Goal: Task Accomplishment & Management: Use online tool/utility

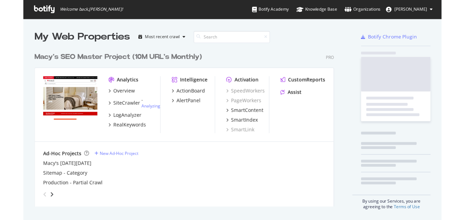
scroll to position [128, 243]
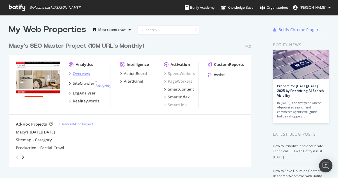
click at [83, 73] on div "Overview" at bounding box center [81, 74] width 17 height 6
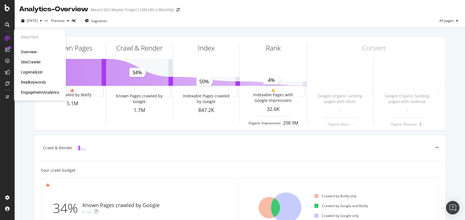
click at [31, 52] on div "Overview" at bounding box center [29, 52] width 16 height 6
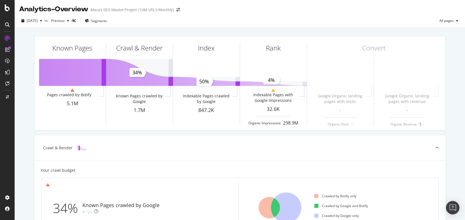
click at [226, 30] on div "Known Pages Pages crawled by Botify 5.1M Crawl & Render Known Pages crawled by …" at bounding box center [240, 217] width 450 height 378
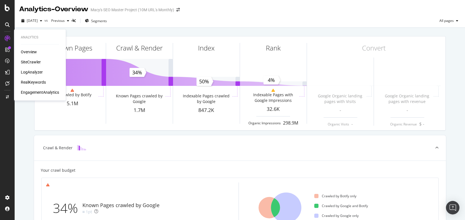
click at [35, 62] on div "SiteCrawler" at bounding box center [31, 62] width 20 height 6
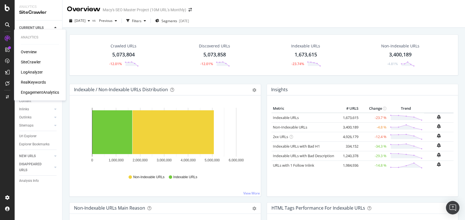
click at [31, 51] on div "Overview" at bounding box center [29, 52] width 16 height 6
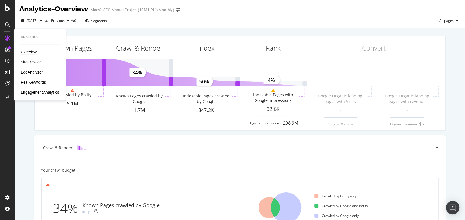
click at [31, 53] on div "Overview" at bounding box center [29, 52] width 16 height 6
click at [28, 61] on div "SiteCrawler" at bounding box center [31, 62] width 20 height 6
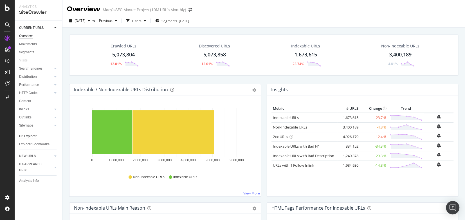
click at [29, 136] on div "Url Explorer" at bounding box center [27, 136] width 17 height 6
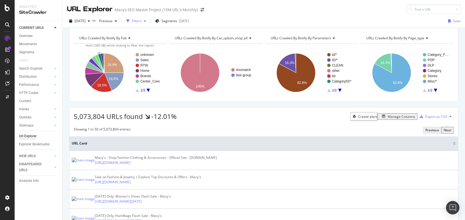
click at [141, 22] on div "Filters" at bounding box center [137, 21] width 10 height 5
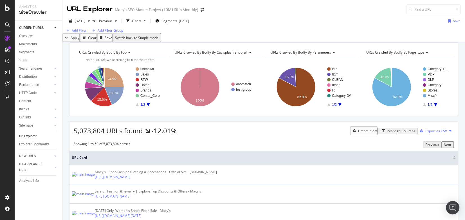
click at [84, 33] on div "Add Filter" at bounding box center [79, 30] width 15 height 5
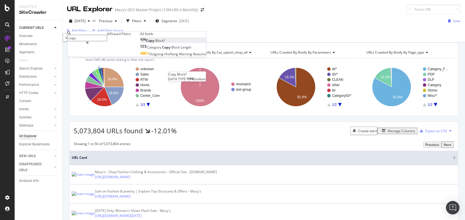
type input "copy"
click at [155, 43] on span "Block?" at bounding box center [160, 40] width 10 height 5
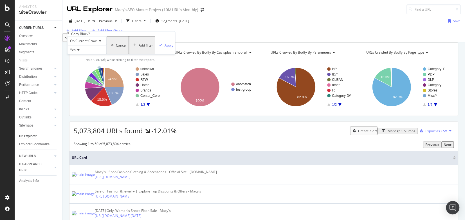
click at [164, 47] on div "Apply" at bounding box center [168, 45] width 9 height 5
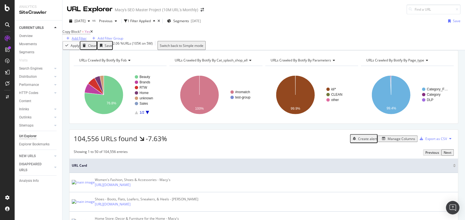
click at [87, 36] on div "Add Filter" at bounding box center [79, 38] width 15 height 5
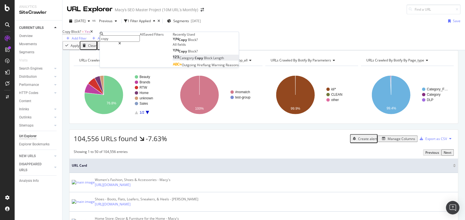
click at [194, 60] on span "Copy" at bounding box center [198, 58] width 9 height 5
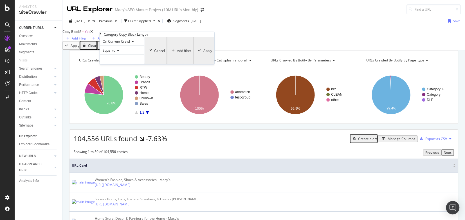
click at [115, 53] on span "Equal to" at bounding box center [109, 50] width 13 height 5
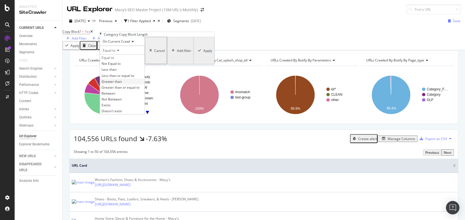
click at [116, 84] on span "Greater than" at bounding box center [111, 81] width 20 height 5
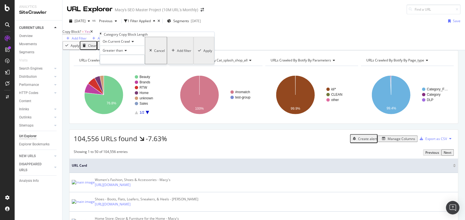
click at [112, 64] on input "number" at bounding box center [122, 60] width 45 height 10
type input "0"
click at [166, 64] on div "On Current Crawl Greater than 0 Cancel Add filter Apply" at bounding box center [156, 51] width 113 height 28
click at [203, 53] on div "Apply" at bounding box center [207, 50] width 9 height 5
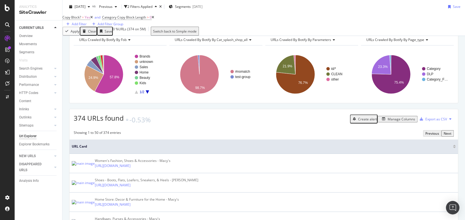
scroll to position [103, 0]
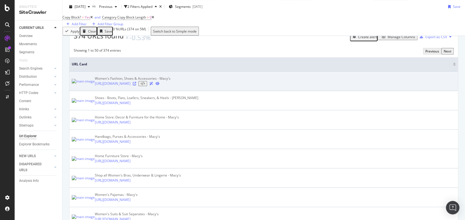
click at [136, 85] on icon at bounding box center [134, 83] width 3 height 3
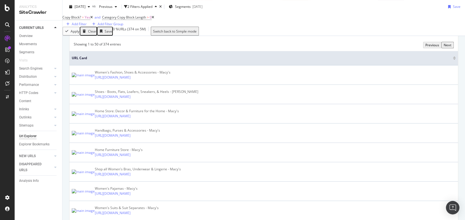
scroll to position [0, 0]
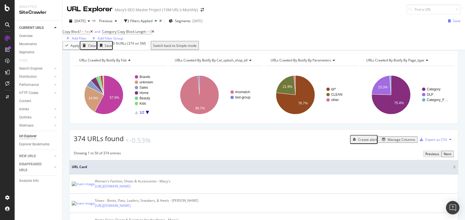
click at [282, 31] on div "Copy Block? = Yes and Category Copy Block Length > 0 Add Filter Add Filter Group" at bounding box center [263, 34] width 402 height 13
click at [338, 36] on div "Copy Block? = Yes and Category Copy Block Length > 0 Add Filter Add Filter Group" at bounding box center [263, 34] width 402 height 13
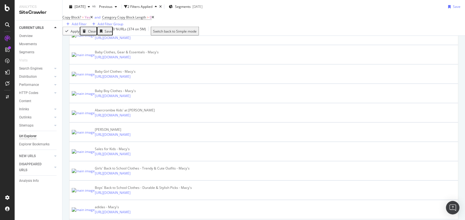
scroll to position [1161, 0]
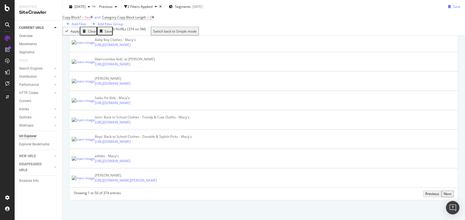
click at [338, 178] on div "Next" at bounding box center [447, 194] width 8 height 5
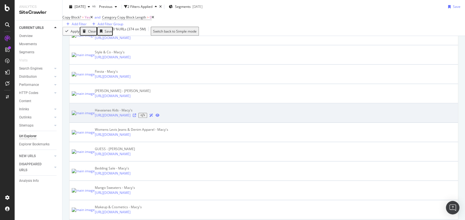
scroll to position [320, 0]
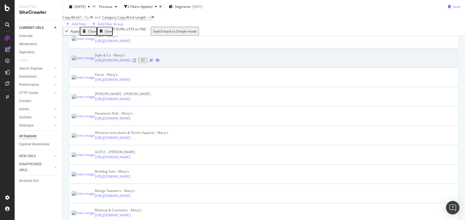
click at [136, 62] on icon at bounding box center [134, 60] width 3 height 3
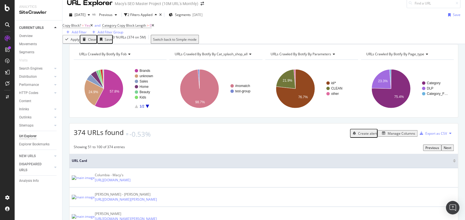
scroll to position [0, 0]
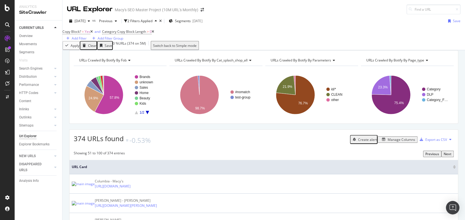
click at [338, 28] on div "Copy Block? = Yes and Category Copy Block Length > 0 Add Filter Add Filter Group" at bounding box center [263, 34] width 402 height 13
click at [278, 34] on div "Copy Block? = Yes and Category Copy Block Length > 0 Add Filter Add Filter Group" at bounding box center [263, 34] width 402 height 13
click at [279, 32] on div "Copy Block? = Yes and Category Copy Block Length > 0 Add Filter Add Filter Group" at bounding box center [263, 34] width 402 height 13
click at [338, 142] on div "Export as CSV" at bounding box center [436, 139] width 22 height 5
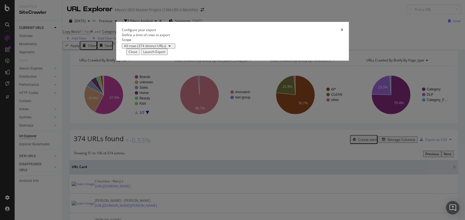
click at [165, 54] on div "Launch Export" at bounding box center [154, 51] width 22 height 5
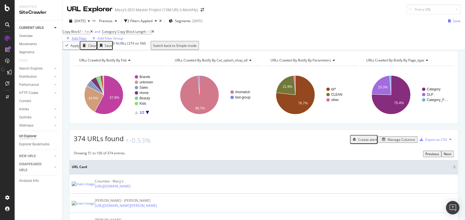
click at [87, 36] on div "Add Filter" at bounding box center [79, 38] width 15 height 5
click at [329, 35] on div "Copy Block? = Yes and Category Copy Block Length > 0 Add Filter Add Filter Group" at bounding box center [263, 34] width 402 height 13
click at [338, 142] on div "Manage Columns" at bounding box center [401, 139] width 28 height 5
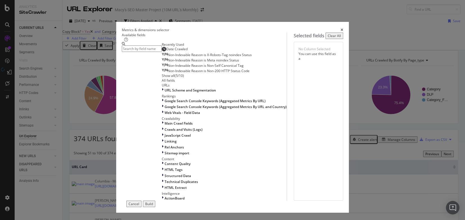
click at [162, 52] on input "modal" at bounding box center [142, 49] width 40 height 6
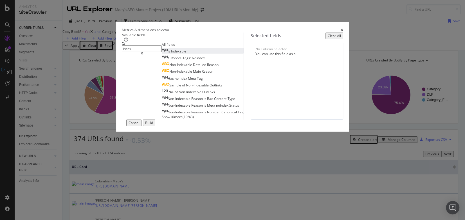
type input "incex"
click at [171, 54] on span "Indexable" at bounding box center [178, 51] width 15 height 5
click at [137, 52] on input "incex" at bounding box center [142, 49] width 40 height 6
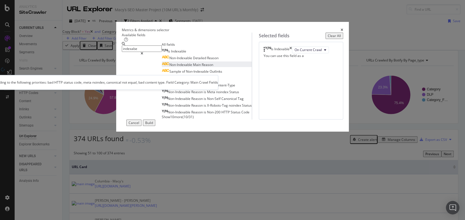
type input "indexabe"
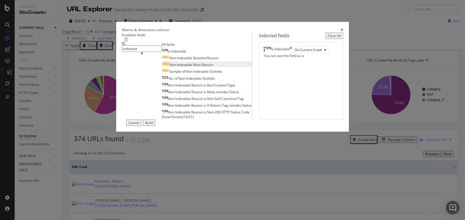
click at [201, 67] on span "Reason" at bounding box center [207, 64] width 12 height 5
click at [153, 125] on div "Build" at bounding box center [149, 123] width 8 height 5
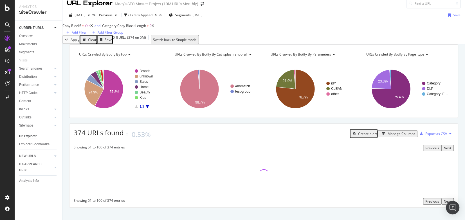
scroll to position [11, 0]
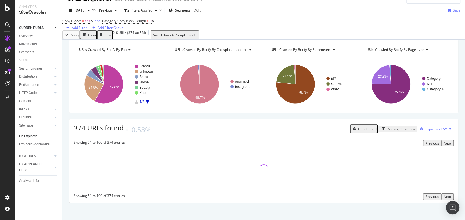
click at [3, 178] on icon "close toast" at bounding box center [1, 222] width 3 height 5
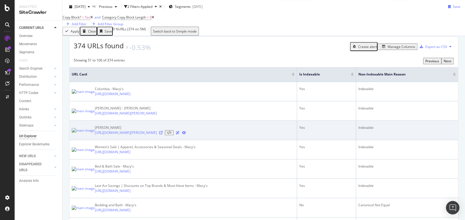
scroll to position [97, 0]
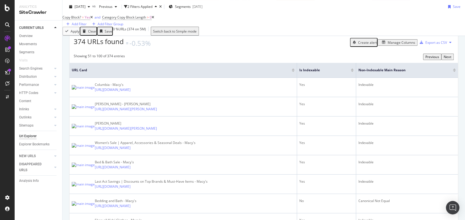
click at [338, 73] on div "Is Indexable" at bounding box center [326, 70] width 54 height 6
click at [338, 72] on div at bounding box center [351, 71] width 3 height 1
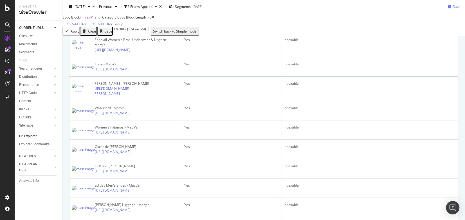
scroll to position [69, 0]
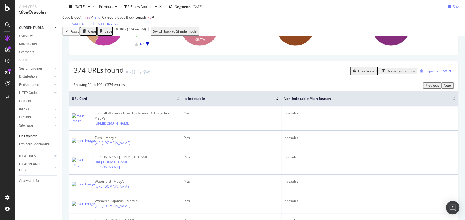
click at [277, 99] on div at bounding box center [277, 97] width 3 height 1
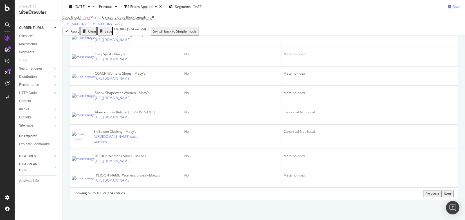
scroll to position [1447, 0]
click at [338, 178] on div "Next" at bounding box center [447, 194] width 8 height 5
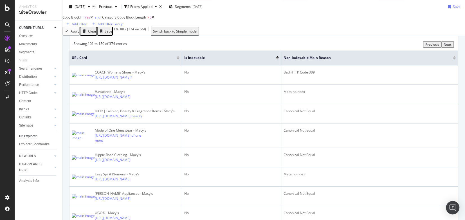
scroll to position [91, 0]
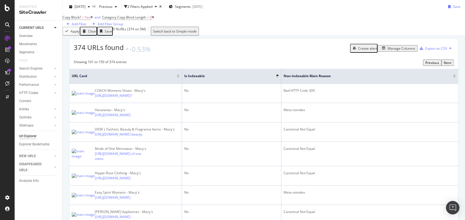
click at [338, 51] on div "Manage Columns" at bounding box center [401, 48] width 28 height 5
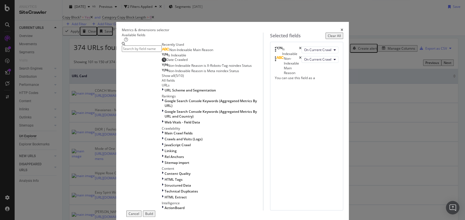
click at [162, 51] on input "modal" at bounding box center [142, 49] width 40 height 6
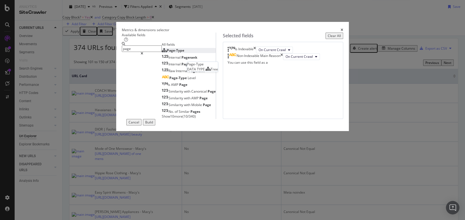
type input "page"
click at [162, 53] on div "Page-Type" at bounding box center [173, 50] width 22 height 5
click at [153, 125] on div "Build" at bounding box center [149, 122] width 8 height 5
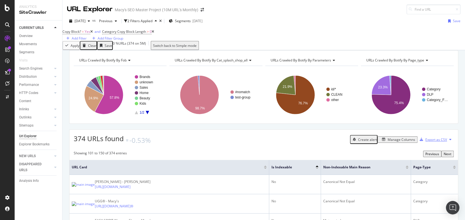
scroll to position [44, 0]
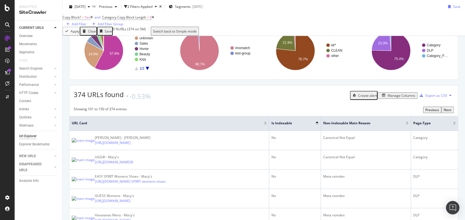
click at [338, 98] on div "Manage Columns" at bounding box center [401, 95] width 28 height 5
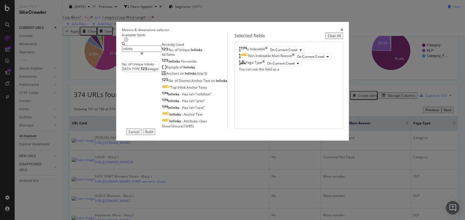
type input "inlinks"
click at [178, 52] on span "Unique" at bounding box center [184, 49] width 12 height 5
click at [153, 134] on div "Build" at bounding box center [149, 132] width 8 height 5
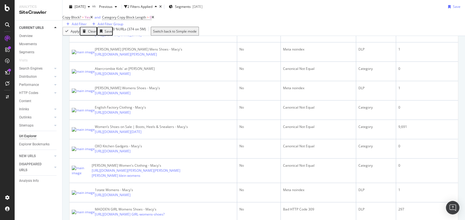
scroll to position [192, 0]
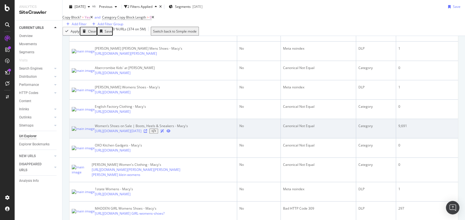
click at [147, 133] on icon at bounding box center [145, 131] width 3 height 3
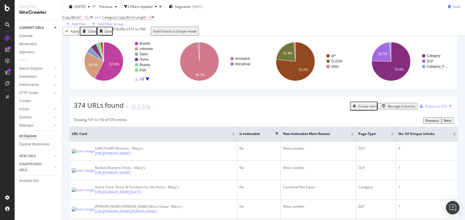
scroll to position [0, 0]
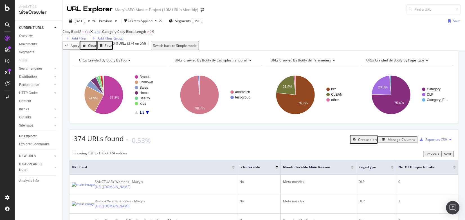
click at [252, 34] on div "Copy Block? = Yes and Category Copy Block Length > 0 Add Filter Add Filter Group" at bounding box center [263, 34] width 402 height 13
click at [123, 37] on div "Add Filter Group" at bounding box center [111, 38] width 26 height 5
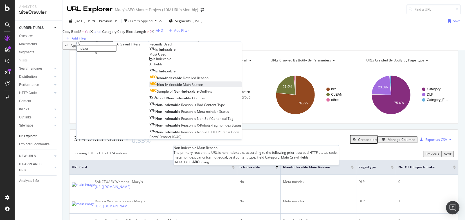
type input "indexa"
click at [183, 87] on span "Main" at bounding box center [187, 84] width 9 height 5
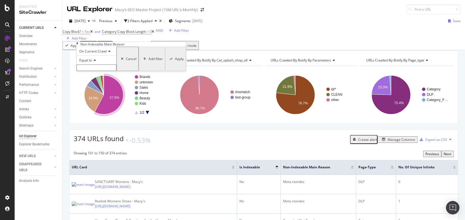
click at [92, 71] on input "text" at bounding box center [96, 68] width 40 height 6
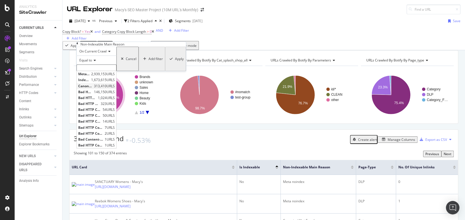
click at [92, 89] on span "Canonical Not Equal" at bounding box center [85, 86] width 14 height 5
type input "Canonical Not Equal"
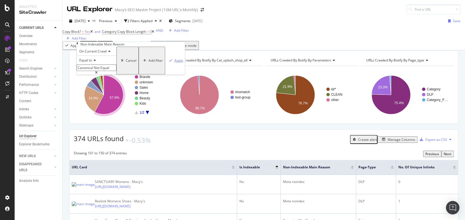
click at [174, 63] on div "Apply" at bounding box center [178, 60] width 9 height 5
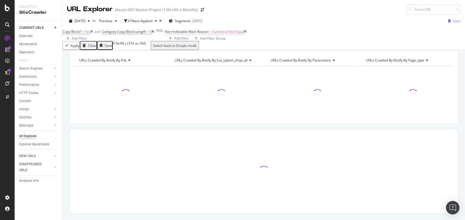
click at [165, 34] on span "Non-Indexable Main Reason" at bounding box center [187, 31] width 44 height 5
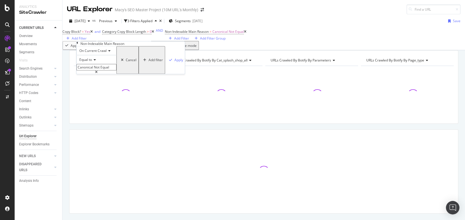
click at [91, 62] on span "Equal to" at bounding box center [85, 60] width 13 height 5
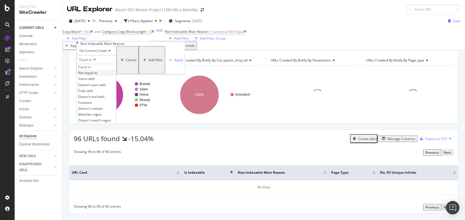
click at [95, 76] on span "Not equal to" at bounding box center [87, 73] width 19 height 5
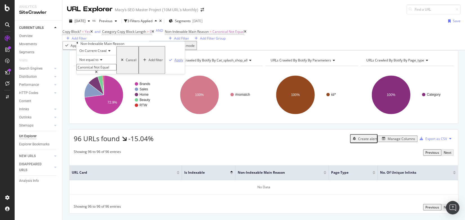
click at [174, 62] on div "Apply" at bounding box center [178, 60] width 9 height 5
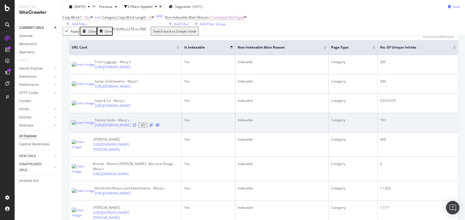
scroll to position [119, 0]
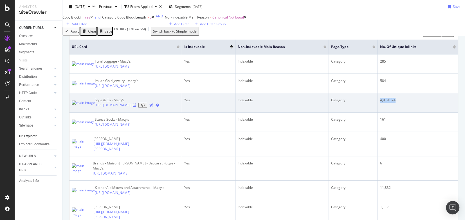
drag, startPoint x: 380, startPoint y: 133, endPoint x: 400, endPoint y: 134, distance: 20.5
click at [338, 103] on div "4,919,074" at bounding box center [418, 100] width 76 height 5
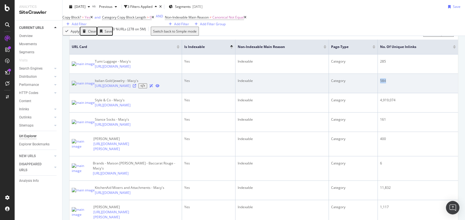
drag, startPoint x: 391, startPoint y: 107, endPoint x: 379, endPoint y: 107, distance: 12.4
click at [338, 93] on td "584" at bounding box center [417, 83] width 80 height 19
click at [338, 83] on div "584" at bounding box center [418, 80] width 76 height 5
drag, startPoint x: 394, startPoint y: 108, endPoint x: 382, endPoint y: 107, distance: 11.9
click at [338, 83] on div "584" at bounding box center [418, 80] width 76 height 5
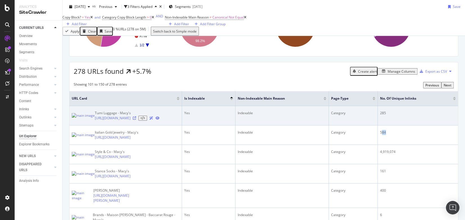
scroll to position [78, 0]
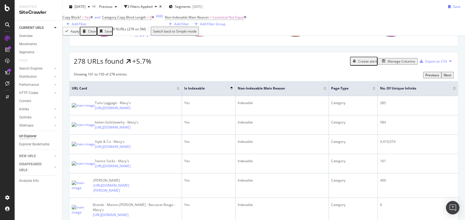
click at [232, 90] on div at bounding box center [231, 89] width 3 height 1
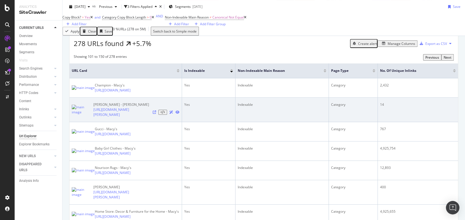
scroll to position [96, 0]
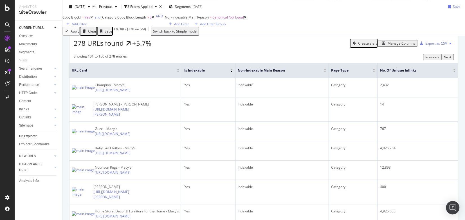
click at [231, 70] on div at bounding box center [231, 69] width 3 height 1
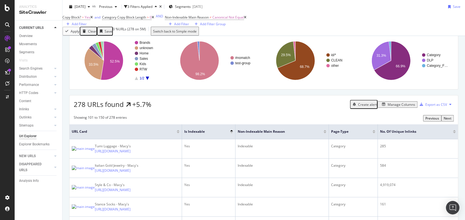
scroll to position [40, 0]
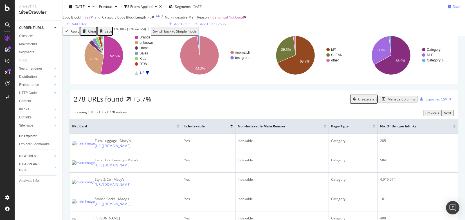
click at [232, 128] on div at bounding box center [231, 127] width 3 height 1
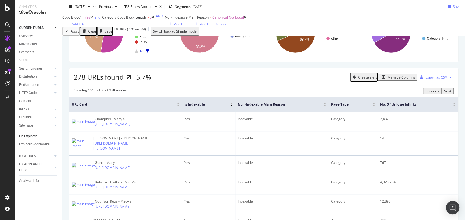
scroll to position [38, 0]
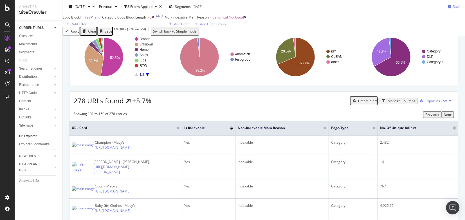
click at [338, 130] on div at bounding box center [373, 128] width 3 height 1
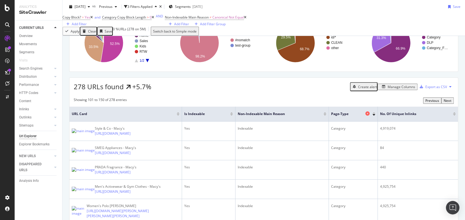
scroll to position [45, 0]
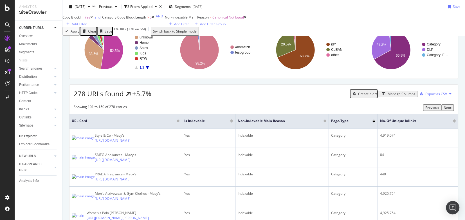
click at [338, 121] on div at bounding box center [373, 119] width 3 height 1
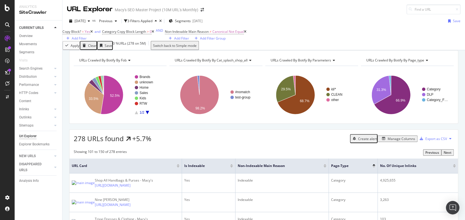
click at [338, 141] on div "Manage Columns" at bounding box center [401, 139] width 28 height 5
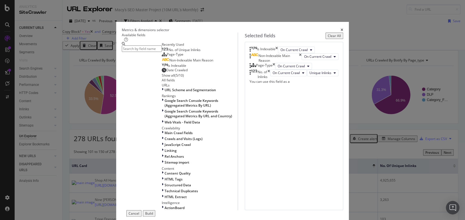
click at [270, 79] on icon "times" at bounding box center [268, 75] width 3 height 10
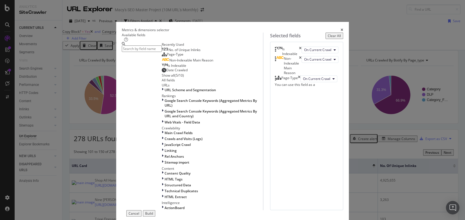
click at [153, 178] on div "Build" at bounding box center [149, 213] width 8 height 5
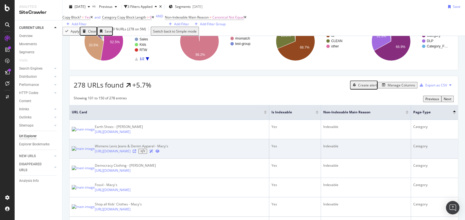
scroll to position [77, 0]
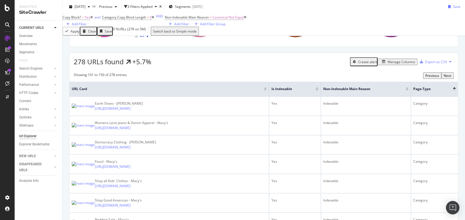
click at [338, 91] on div at bounding box center [406, 89] width 3 height 1
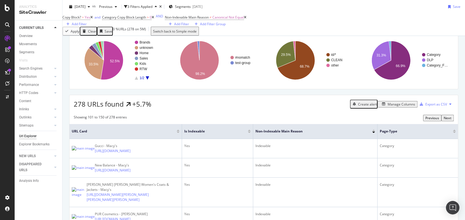
scroll to position [77, 0]
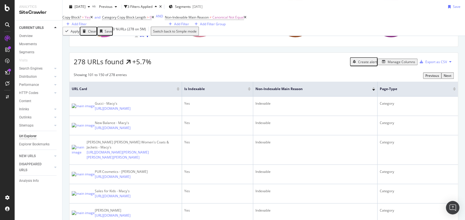
click at [338, 89] on div at bounding box center [373, 87] width 3 height 1
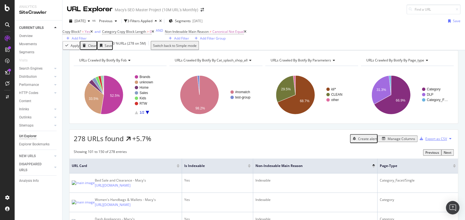
click at [338, 141] on div "Export as CSV" at bounding box center [436, 139] width 22 height 5
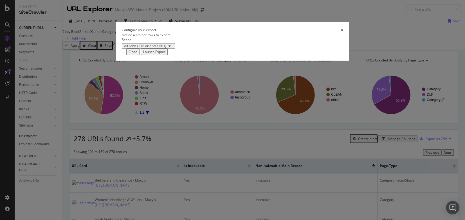
click at [165, 54] on div "Launch Export" at bounding box center [154, 51] width 22 height 5
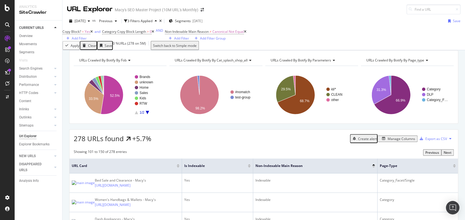
click at [109, 178] on div "Your URL Explorer export is now ready in the Data Exports section." at bounding box center [57, 222] width 103 height 5
click at [6, 178] on div at bounding box center [4, 222] width 3 height 5
click at [85, 22] on span "[DATE]" at bounding box center [79, 21] width 11 height 5
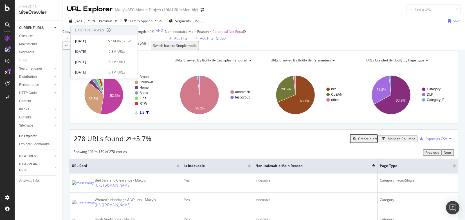
click at [324, 9] on div "URL Explorer [PERSON_NAME] SEO Master Project (10M URL's Monthly)" at bounding box center [263, 7] width 402 height 14
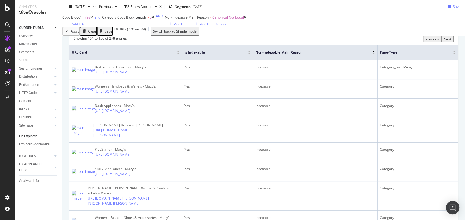
scroll to position [126, 0]
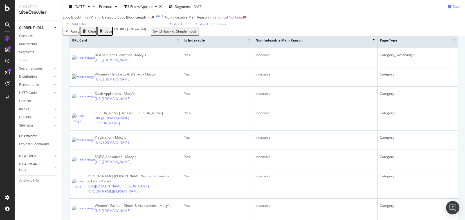
click at [250, 42] on div at bounding box center [249, 41] width 3 height 1
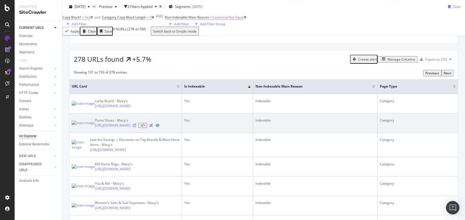
scroll to position [81, 0]
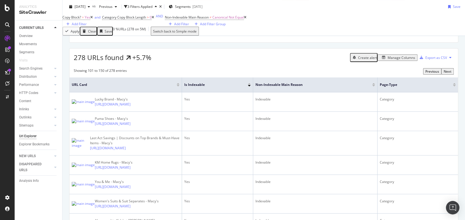
click at [249, 85] on div at bounding box center [249, 83] width 3 height 1
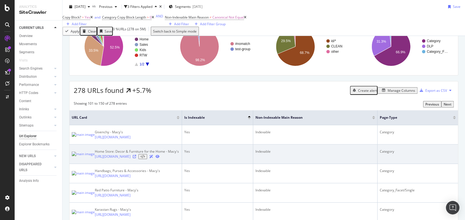
scroll to position [104, 0]
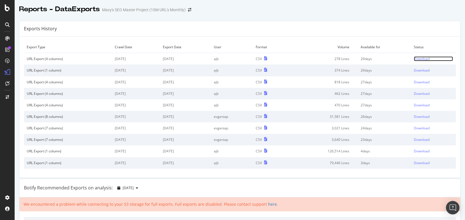
click at [416, 58] on div "Download" at bounding box center [421, 58] width 16 height 5
